Goal: Task Accomplishment & Management: Manage account settings

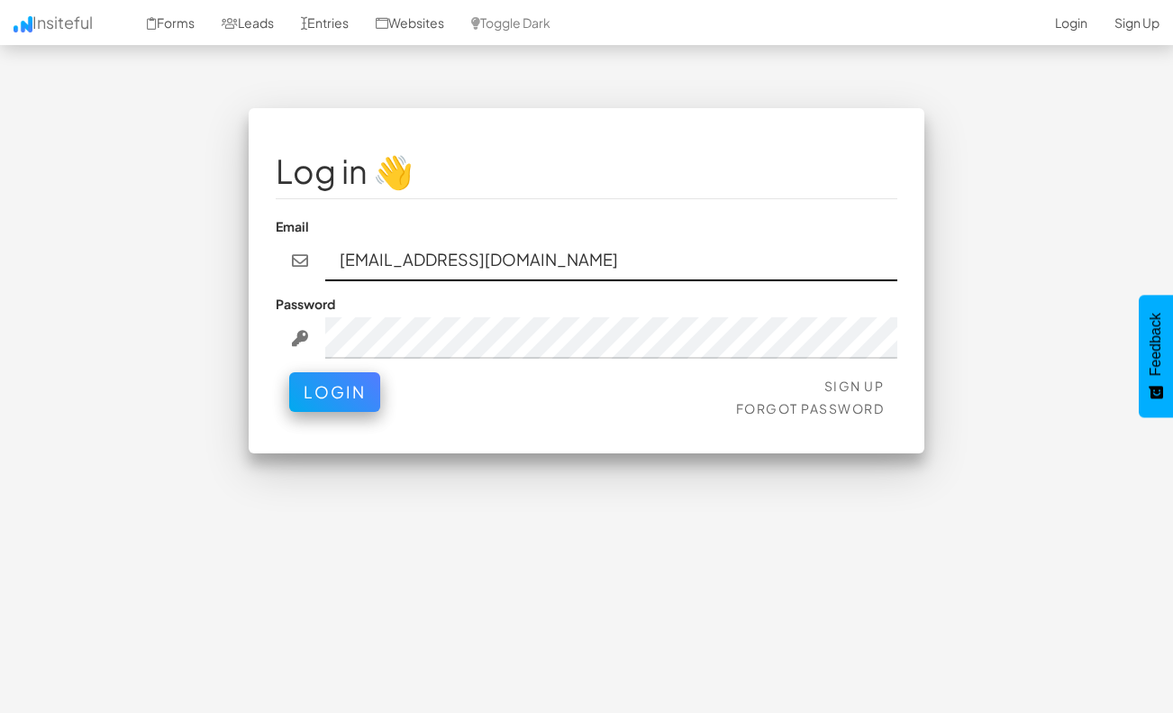
type input "team@joinopus.org"
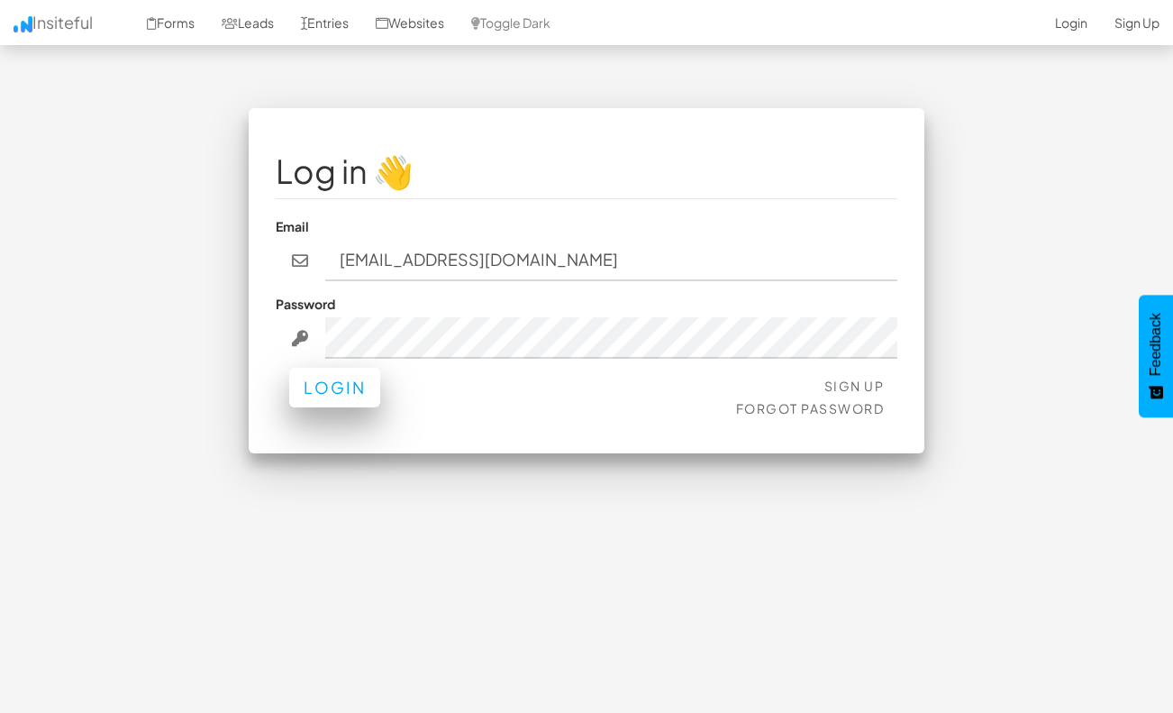
click at [359, 377] on button "Login" at bounding box center [334, 388] width 91 height 40
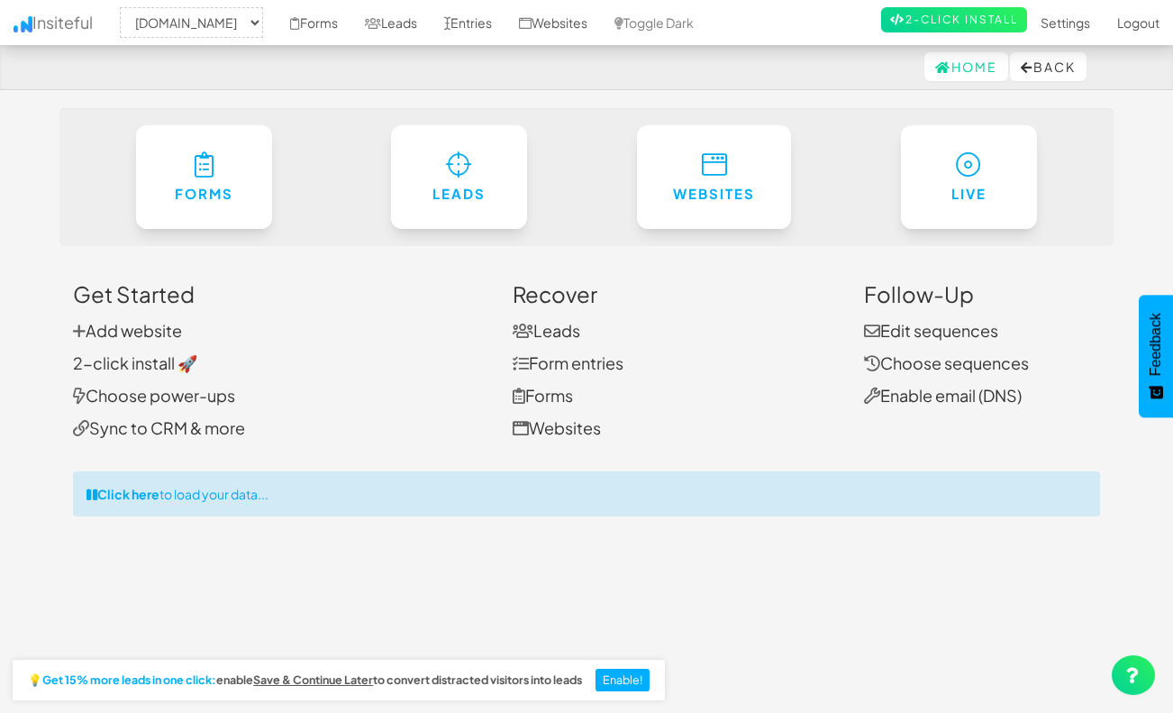
select select "2344"
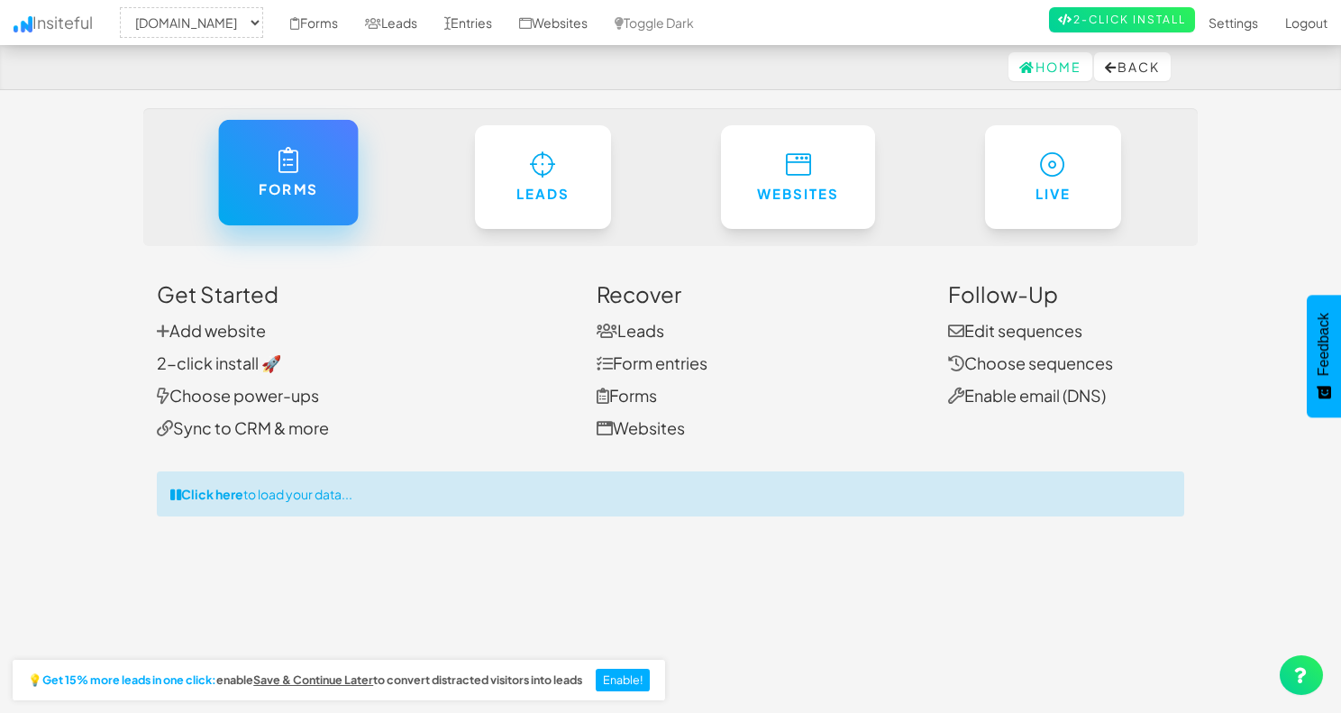
click at [300, 205] on link "Forms" at bounding box center [288, 172] width 140 height 105
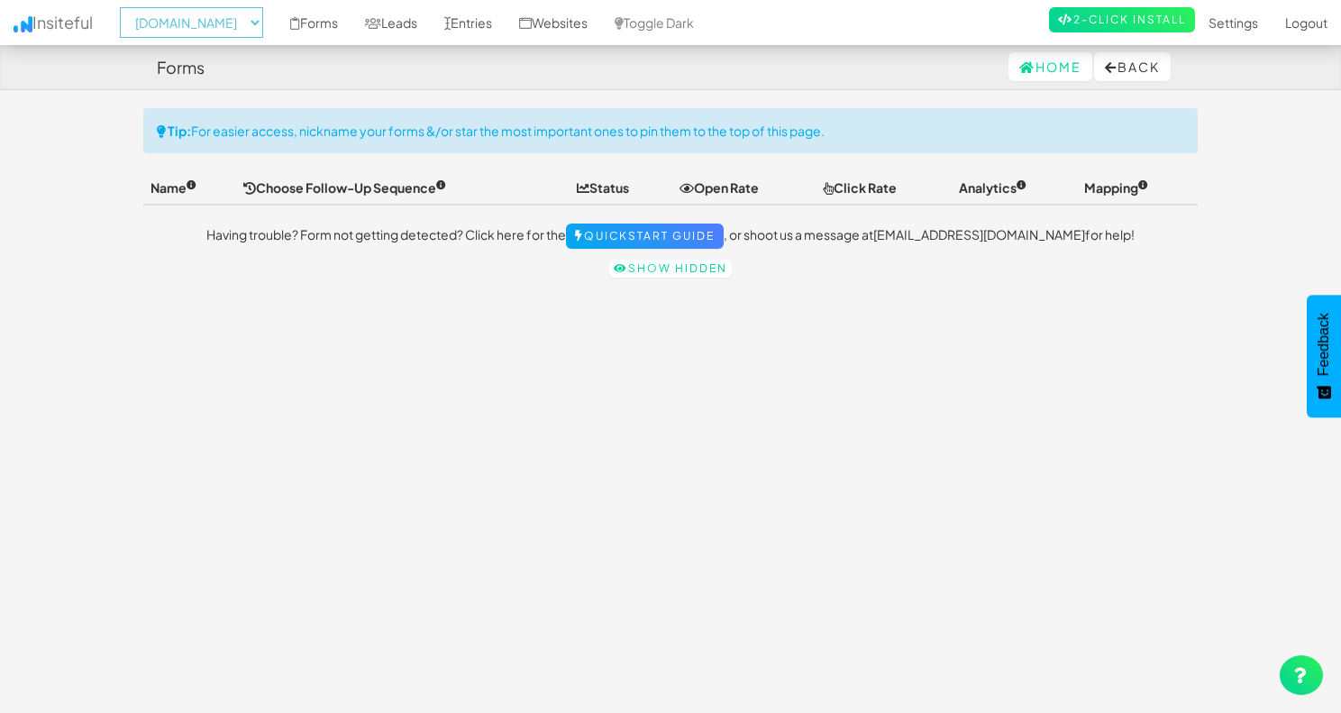
select select "2530"
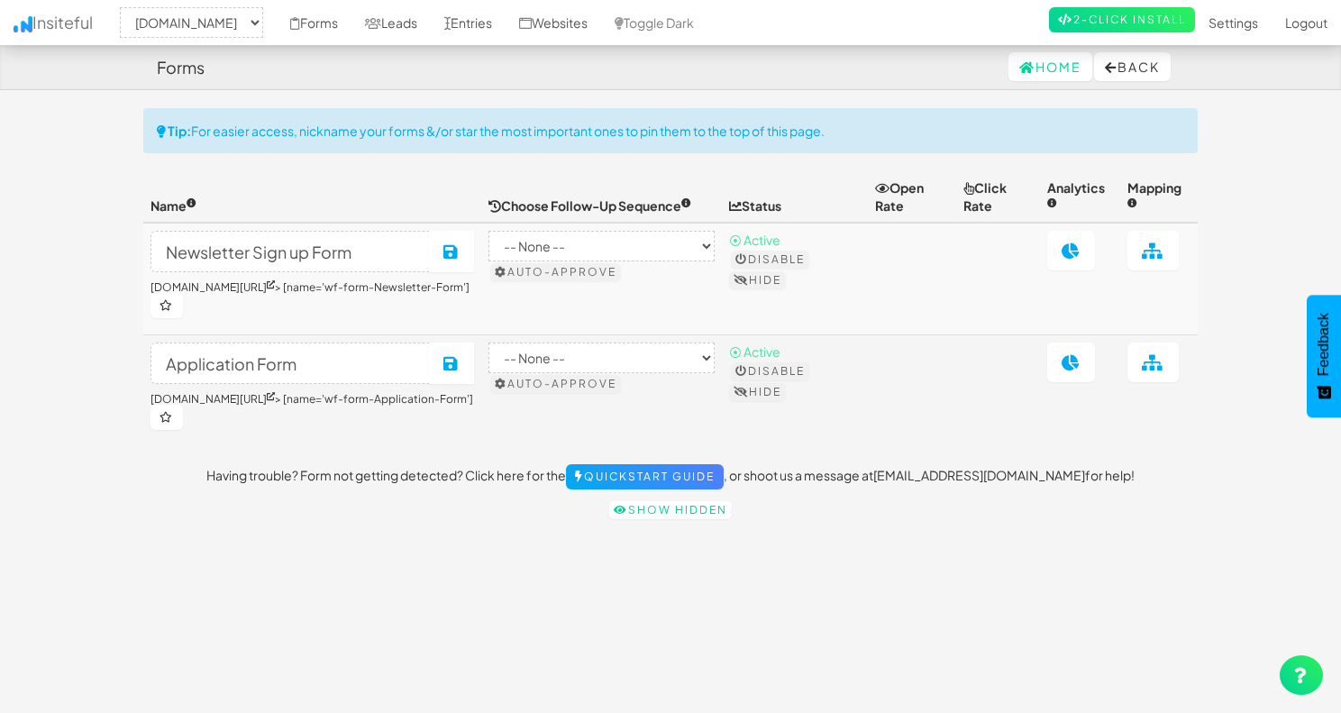
select select "2530"
click at [1081, 354] on icon at bounding box center [1071, 362] width 19 height 16
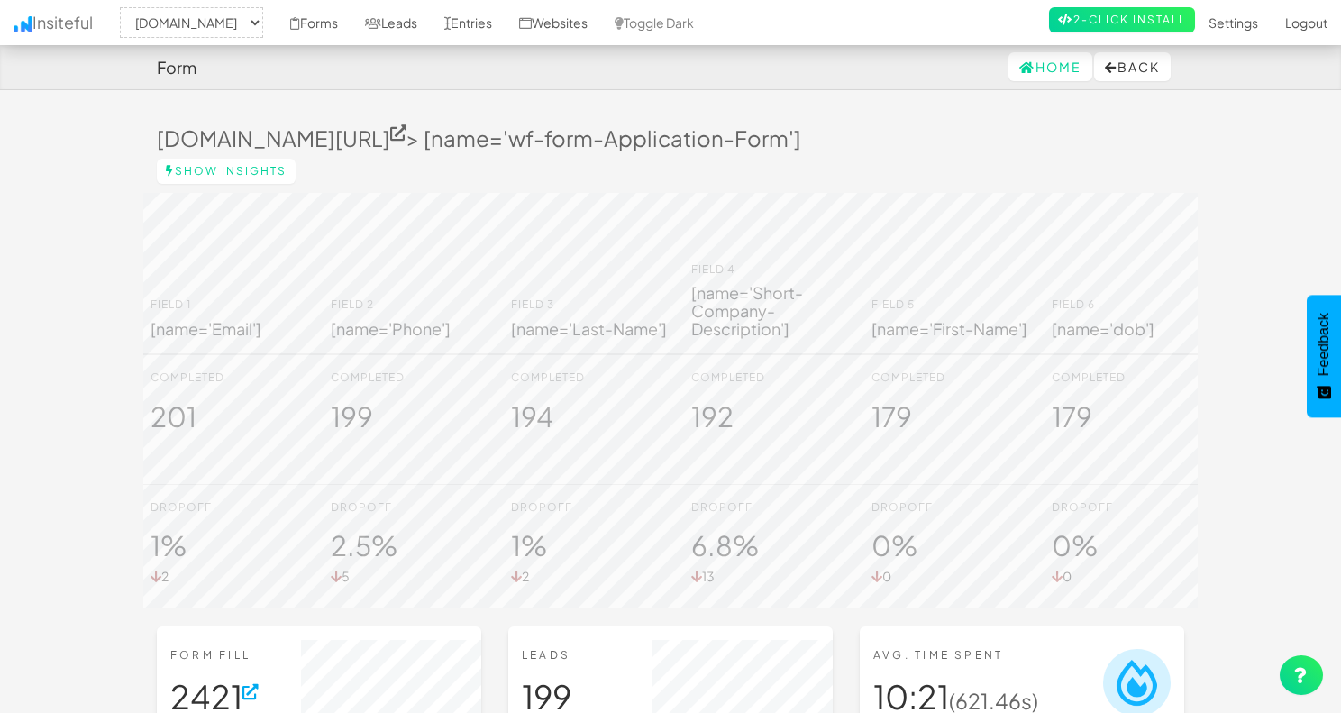
select select "2530"
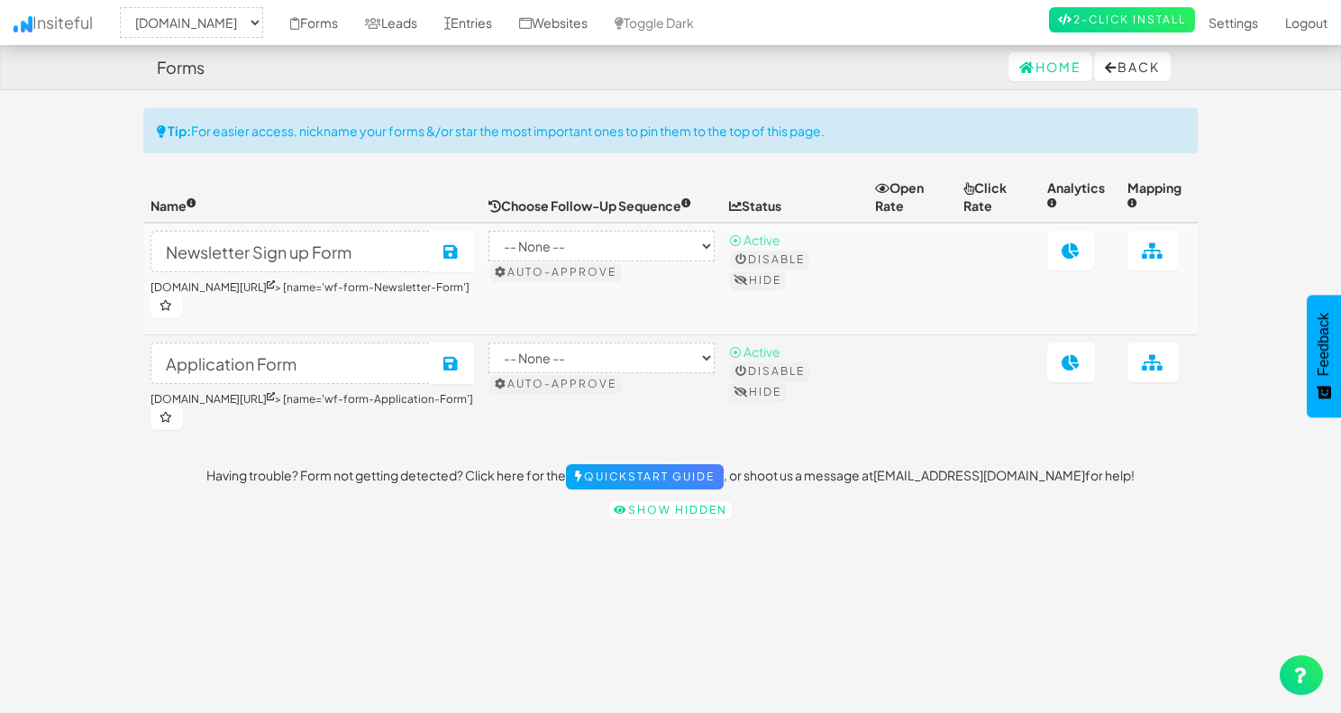
select select "2530"
click at [1178, 347] on link at bounding box center [1152, 362] width 51 height 40
click at [1150, 498] on p "Show hidden" at bounding box center [670, 508] width 1054 height 20
click at [1122, 467] on p "Having trouble? Form not getting detected? Click here for the Quickstart Guide …" at bounding box center [670, 476] width 1054 height 25
click at [1078, 354] on icon at bounding box center [1071, 362] width 19 height 16
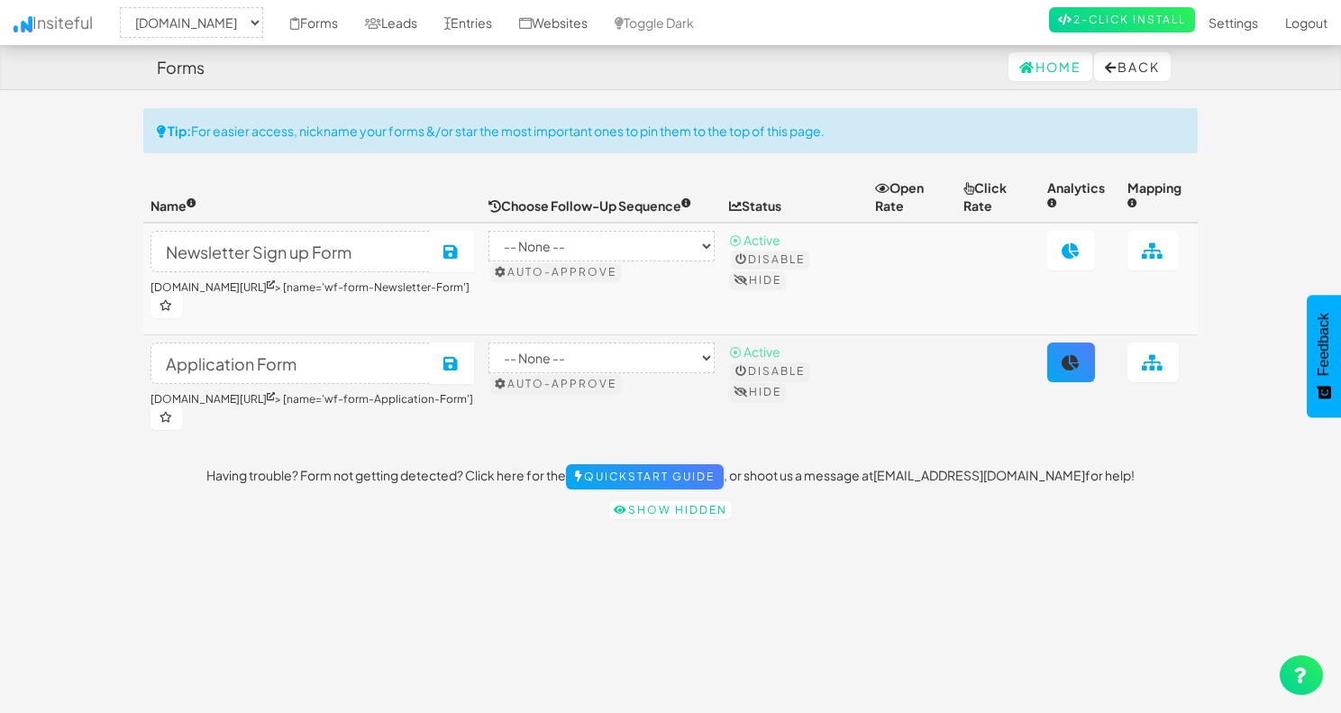
click at [1081, 354] on icon at bounding box center [1071, 362] width 19 height 16
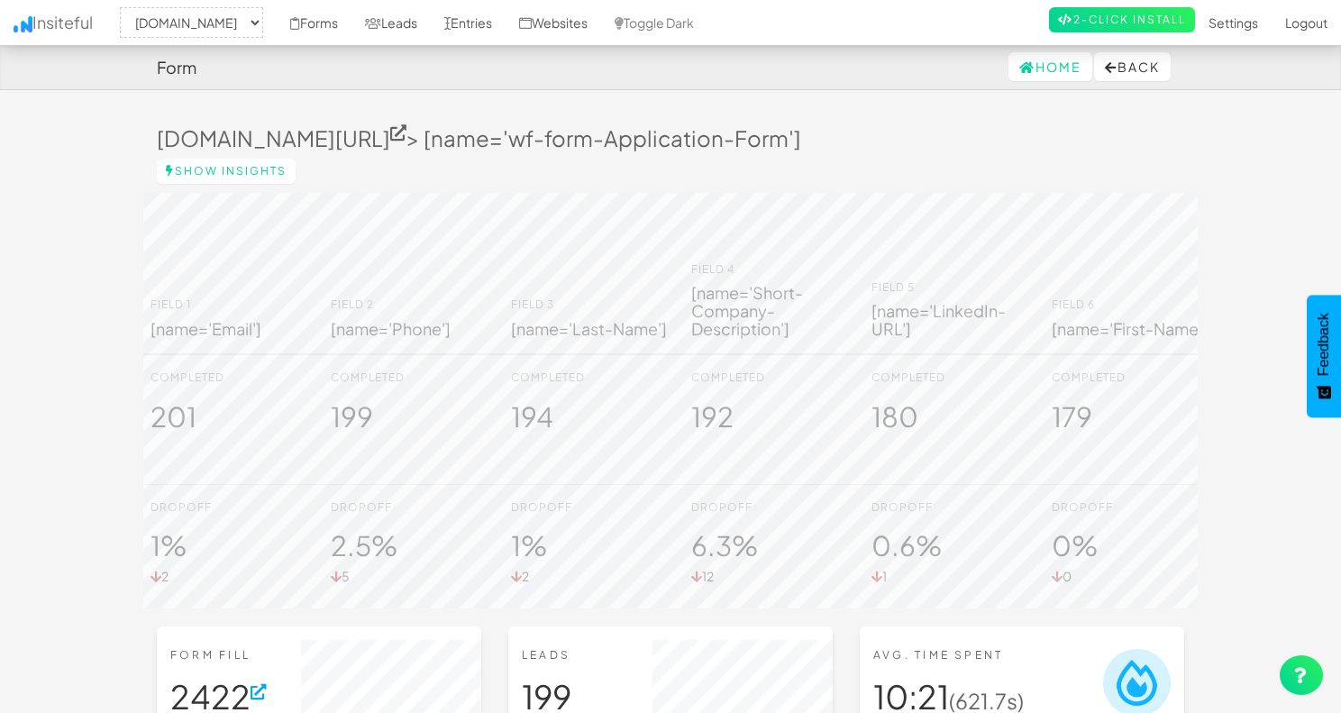
select select "2530"
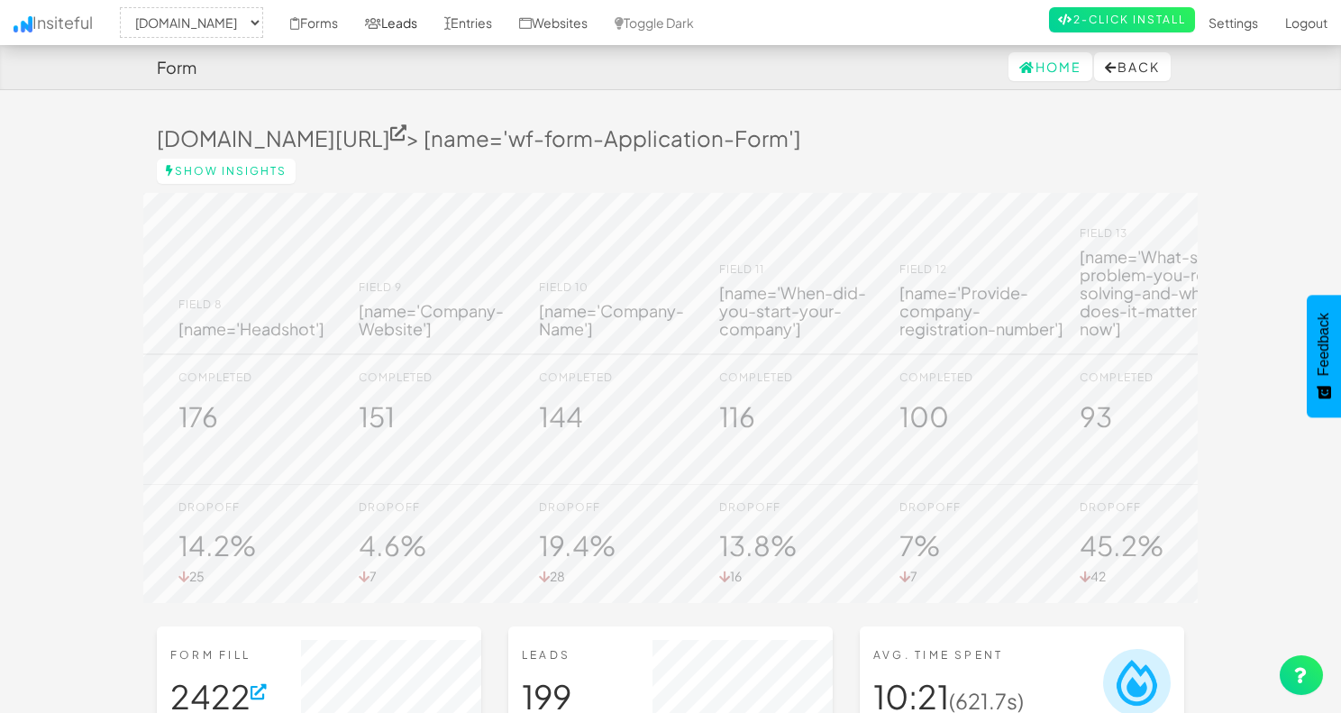
click at [381, 29] on icon at bounding box center [373, 23] width 16 height 13
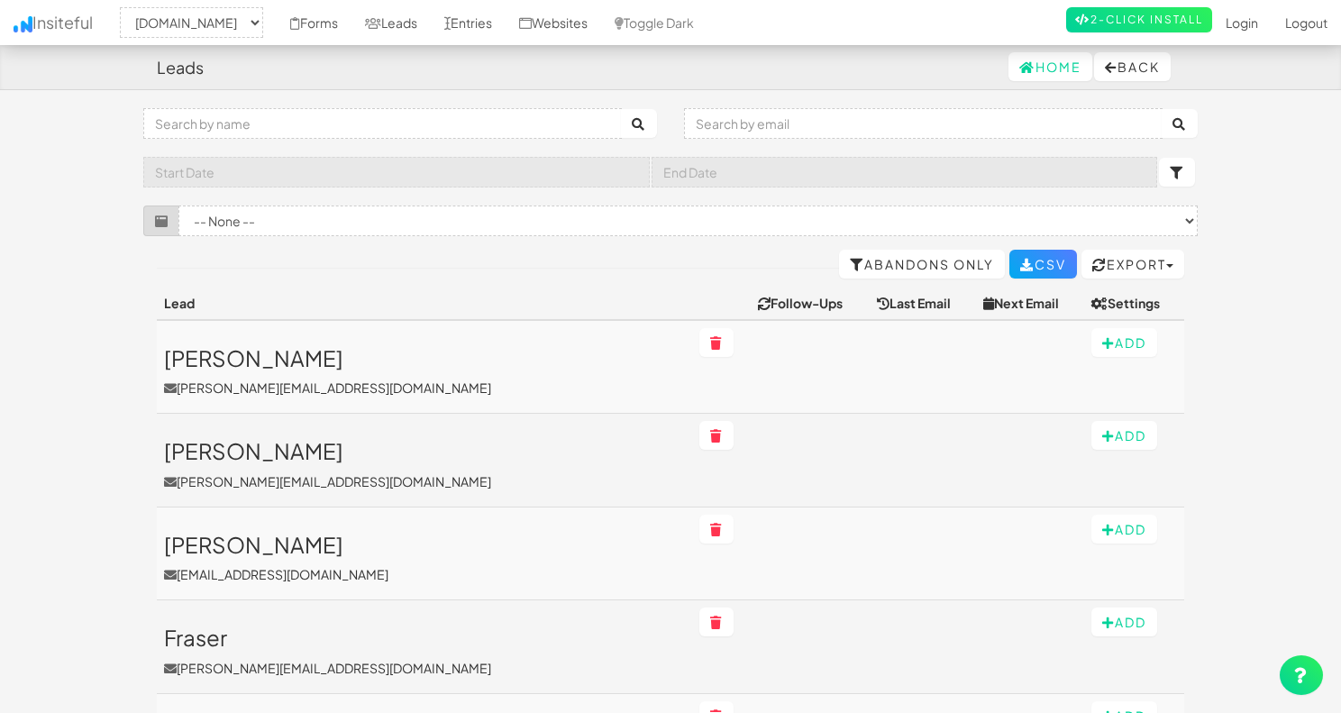
select select "2530"
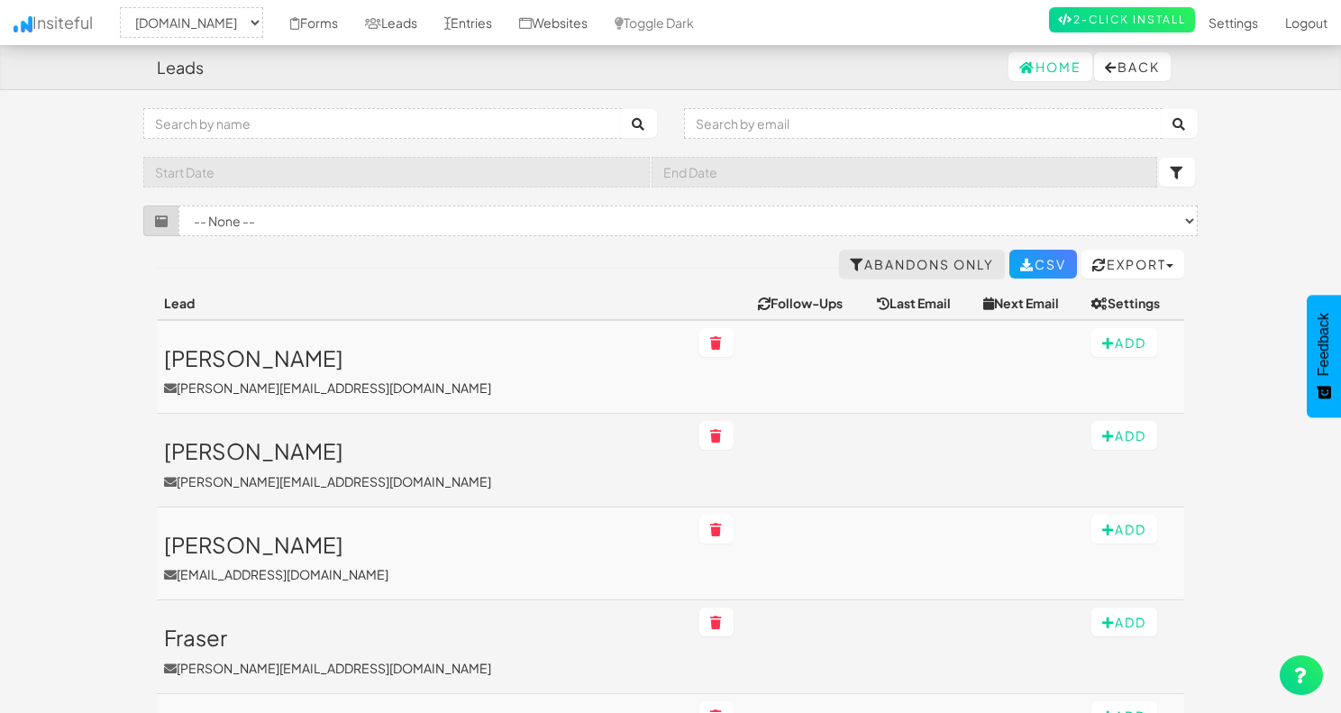
click at [935, 266] on link "Abandons Only" at bounding box center [922, 264] width 166 height 29
select select "2530"
click at [918, 264] on link "All Leads" at bounding box center [947, 264] width 114 height 29
select select "2530"
click at [1138, 263] on button "Export" at bounding box center [1132, 264] width 103 height 29
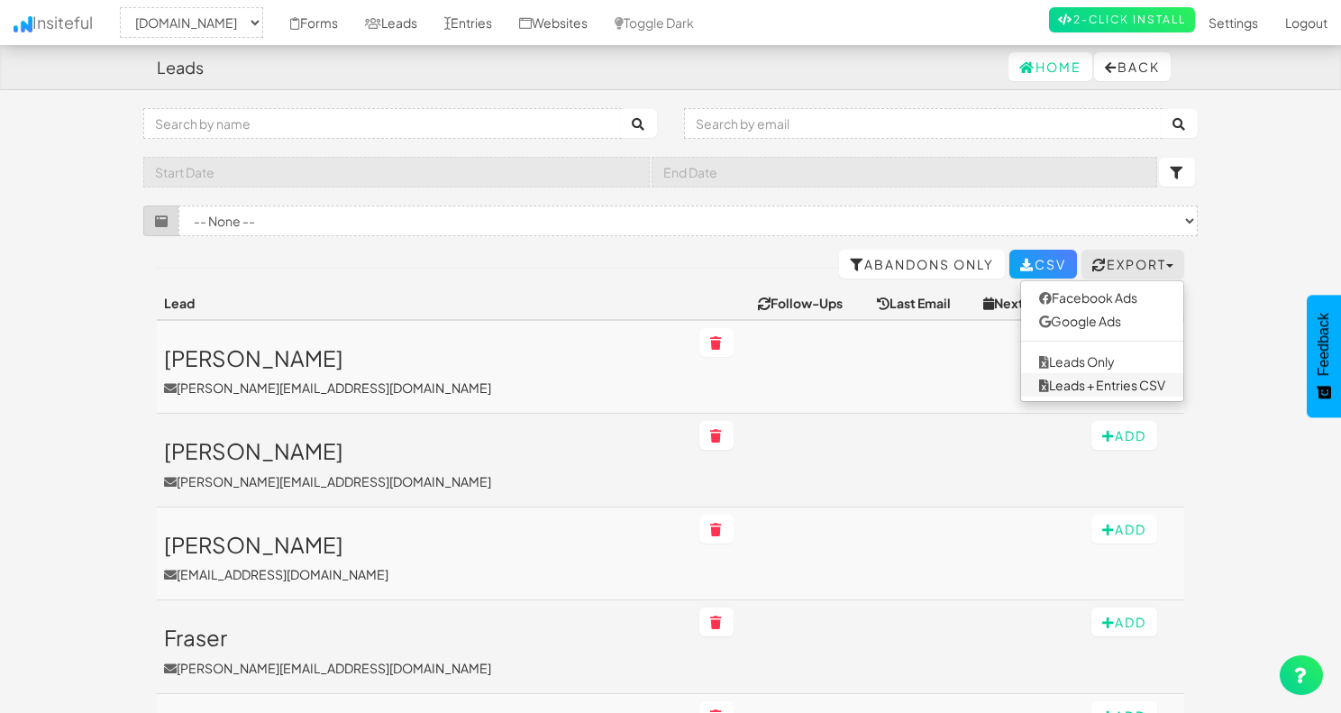
click at [1101, 380] on link "Leads + Entries CSV" at bounding box center [1102, 384] width 162 height 23
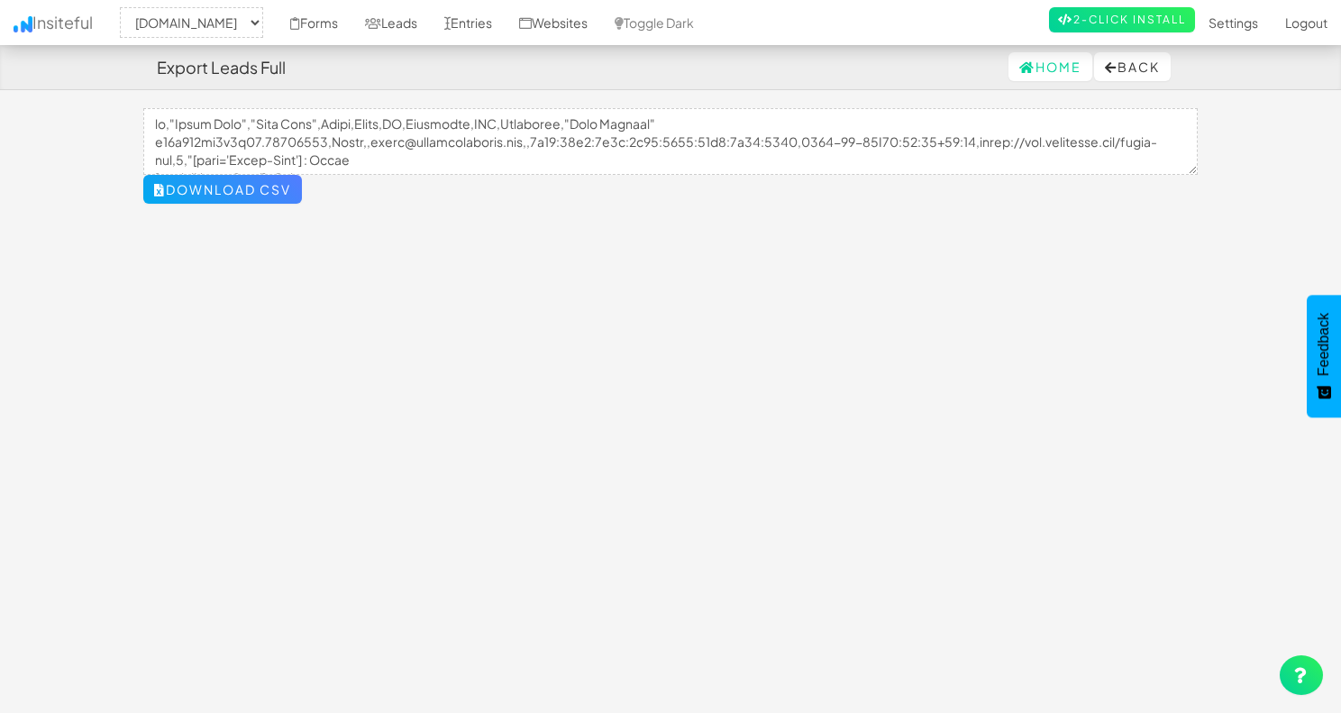
select select "2530"
click at [246, 185] on button "Download CSV" at bounding box center [222, 189] width 159 height 29
click at [1136, 74] on button "Back" at bounding box center [1132, 66] width 77 height 29
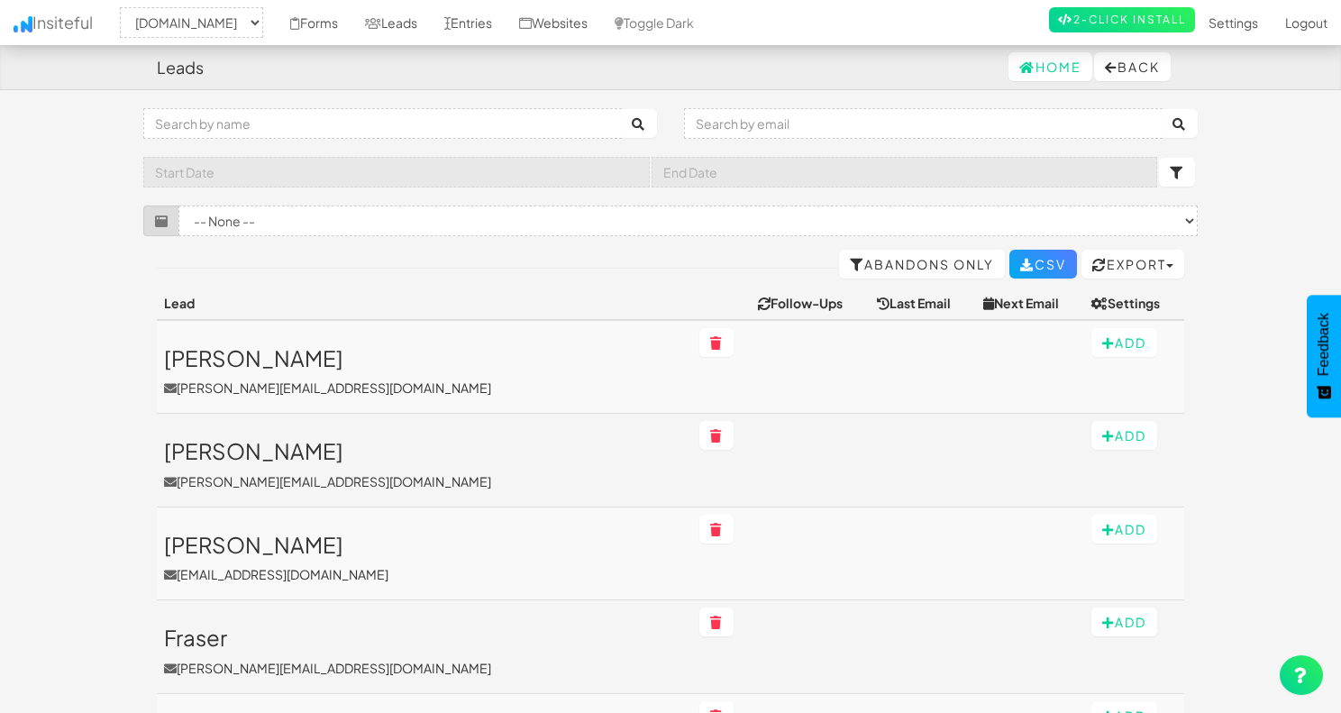
select select "2530"
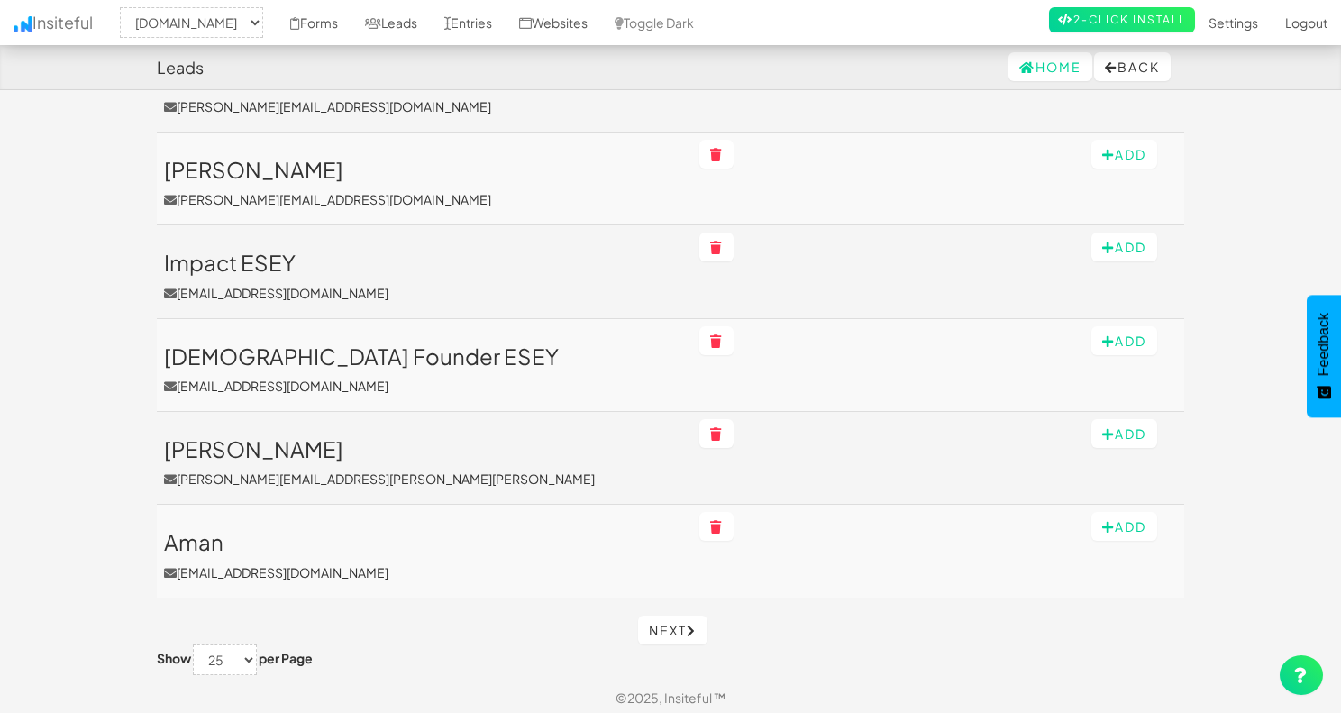
scroll to position [2050, 0]
select select "100"
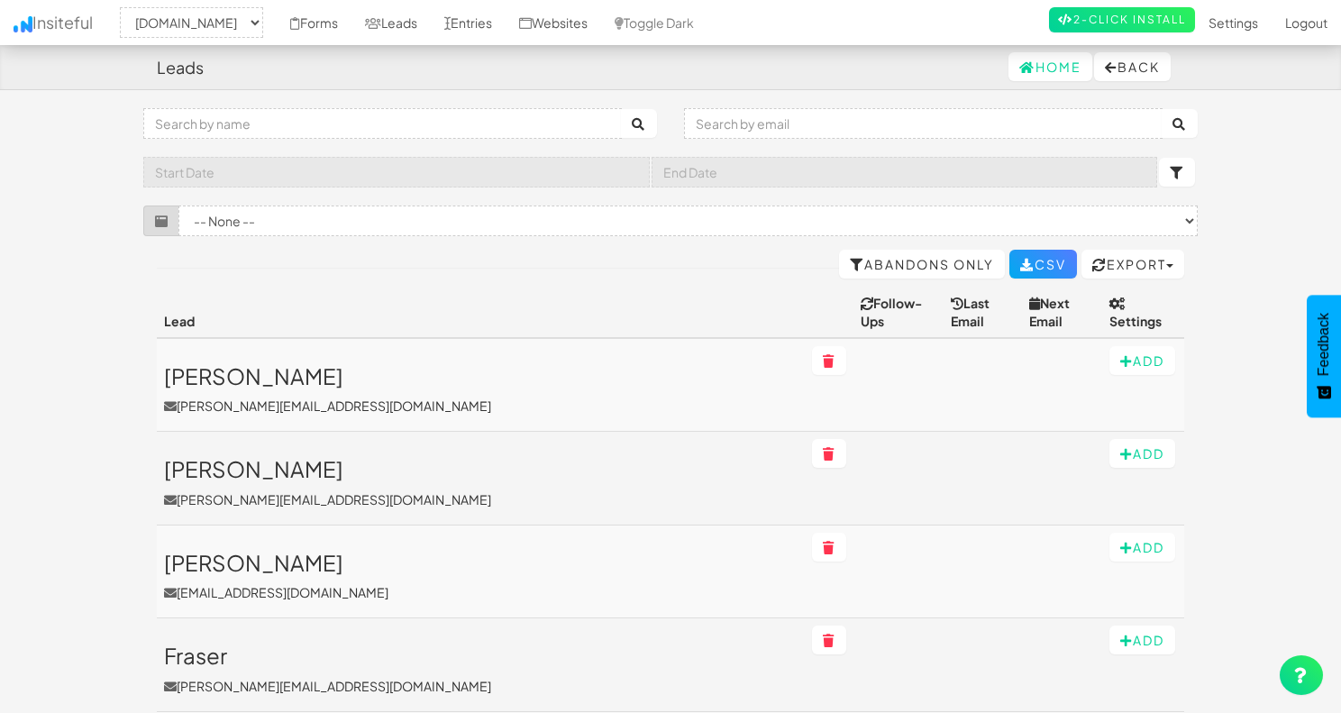
select select "2530"
select select "100"
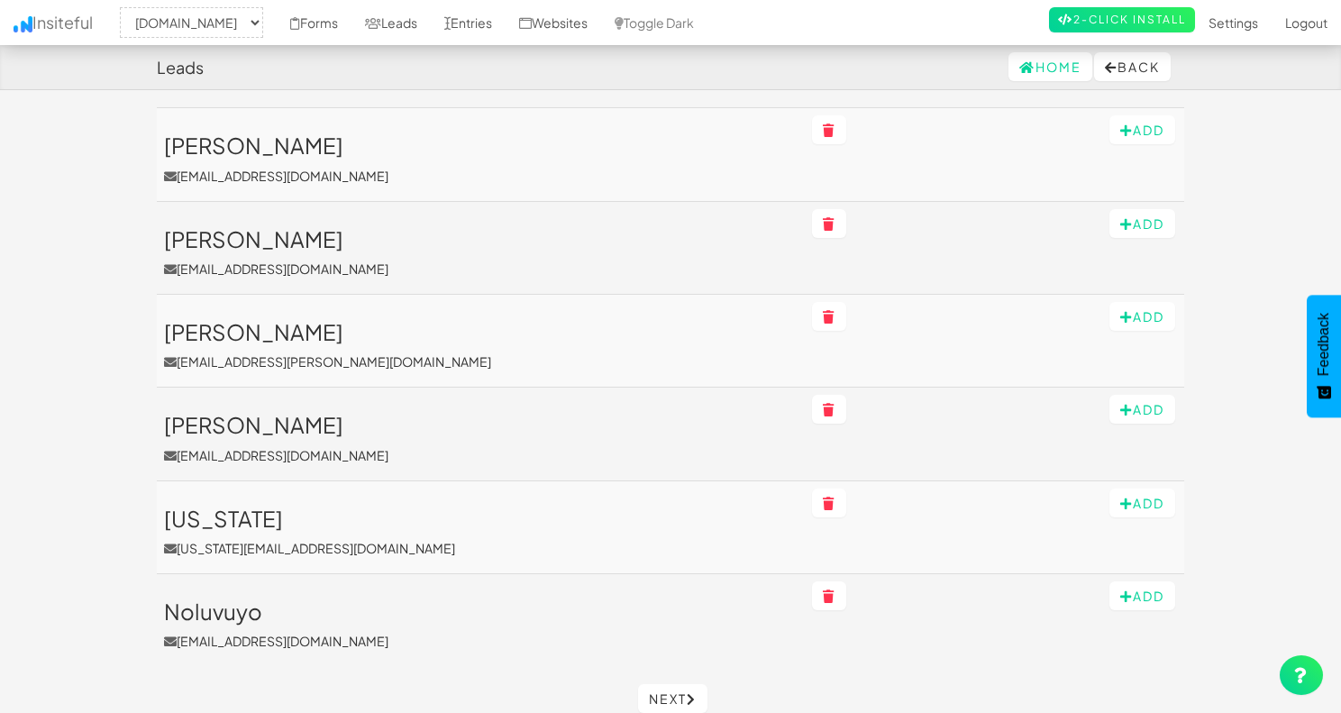
scroll to position [9012, 0]
click at [673, 685] on link "Next" at bounding box center [672, 699] width 69 height 29
click at [689, 694] on icon at bounding box center [692, 700] width 10 height 13
click at [679, 685] on link "Next" at bounding box center [672, 699] width 69 height 29
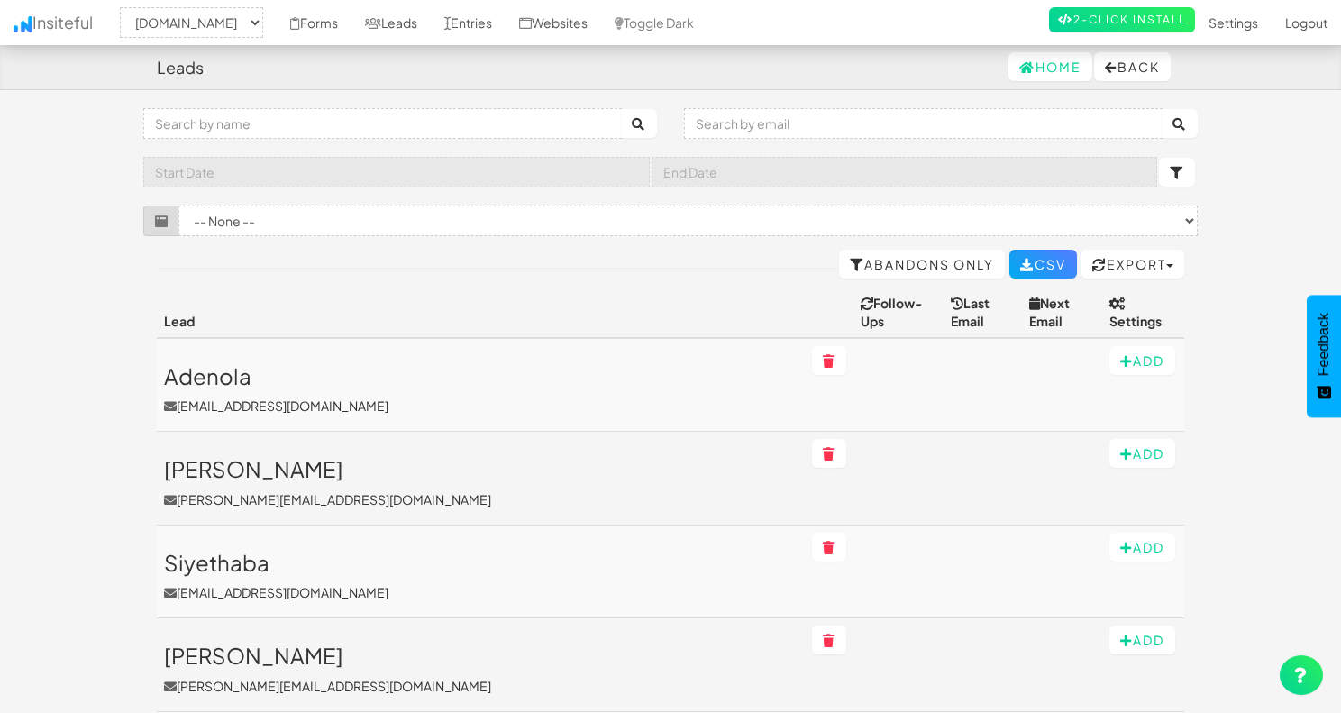
select select "2530"
select select "100"
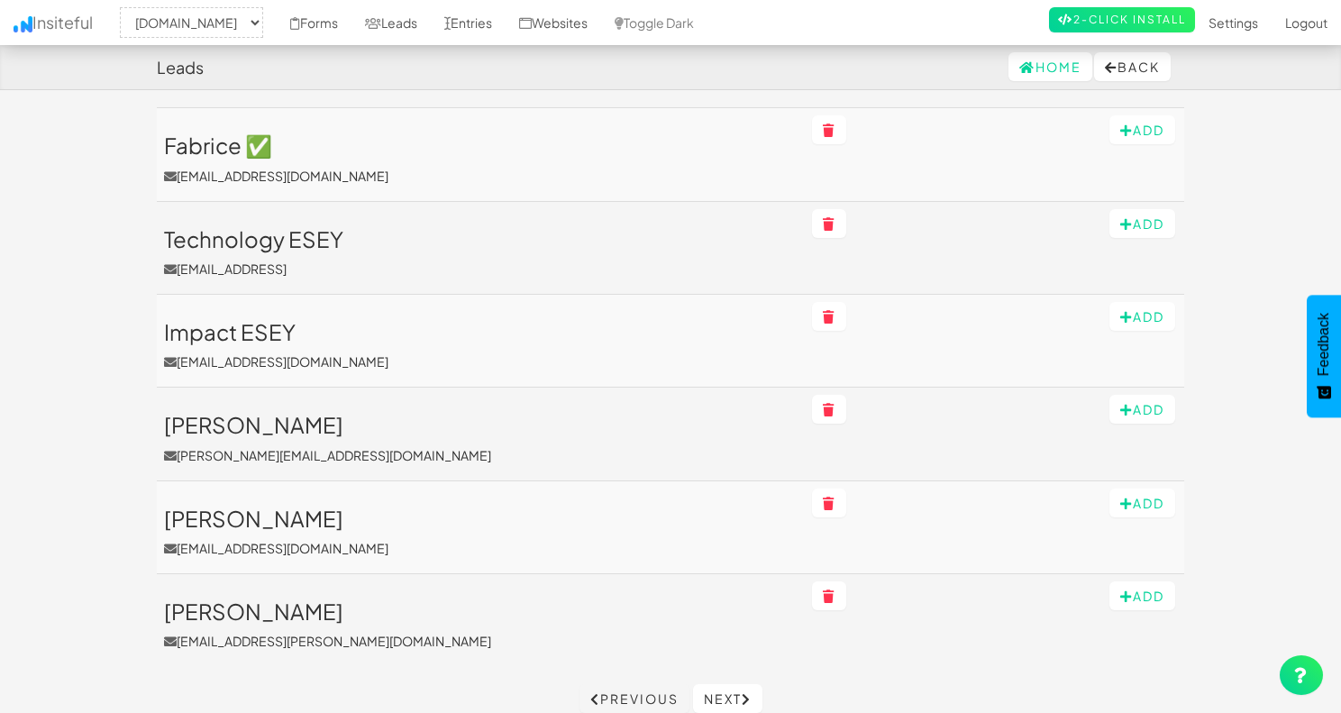
scroll to position [9012, 0]
click at [742, 685] on link "Next" at bounding box center [727, 699] width 69 height 29
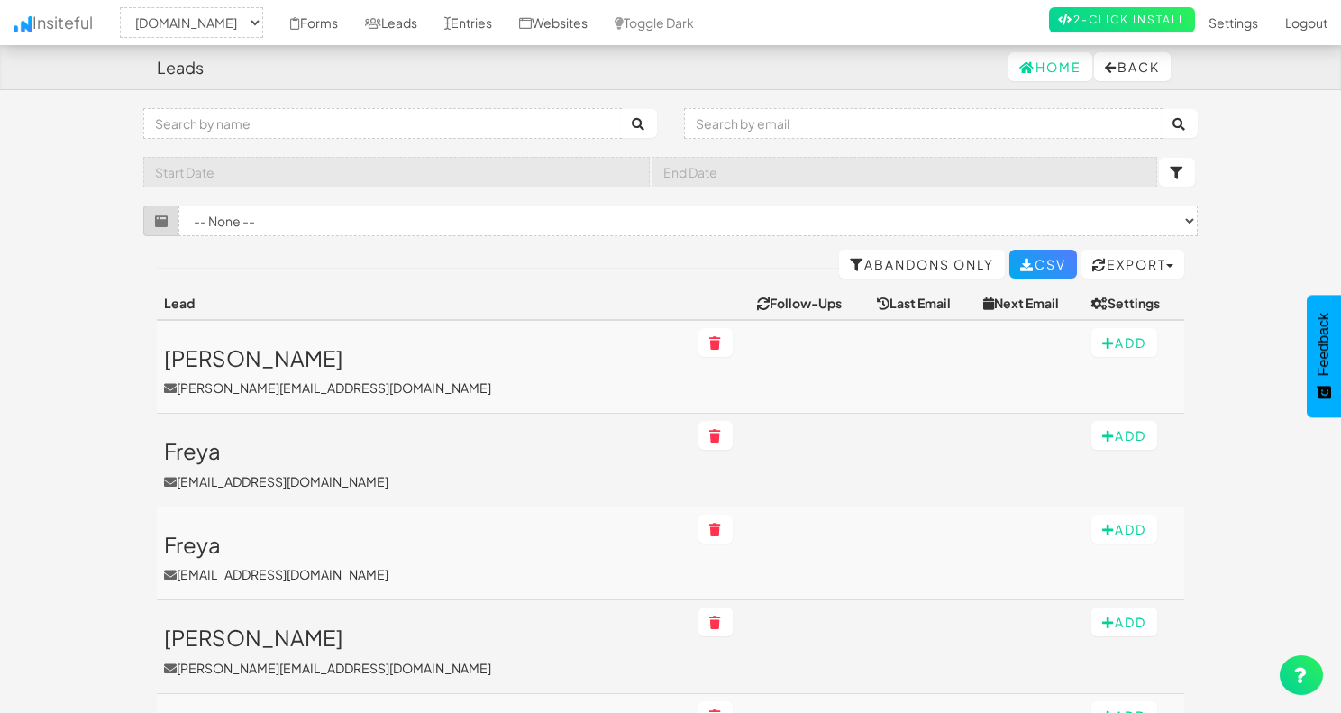
select select "2530"
select select "100"
